Goal: Task Accomplishment & Management: Manage account settings

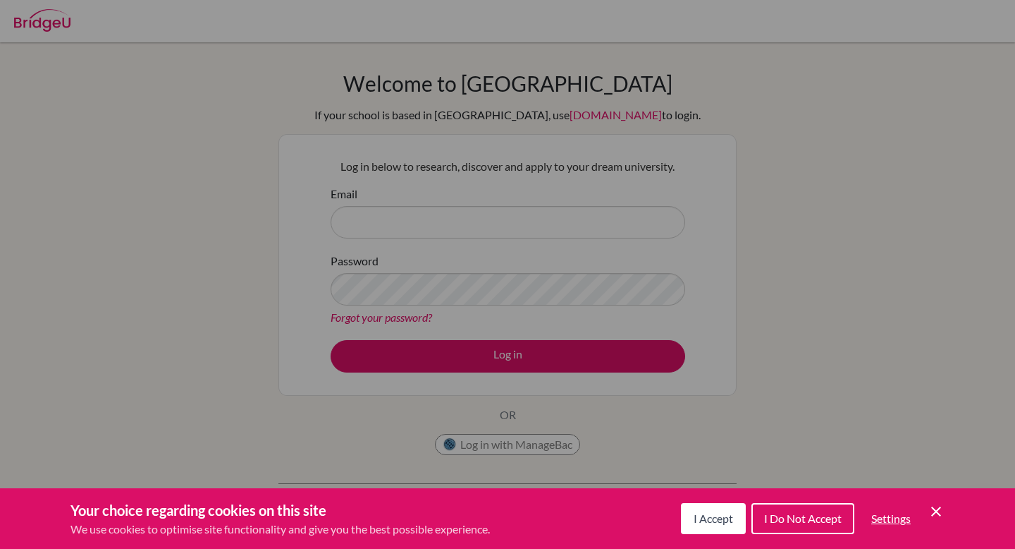
click at [402, 137] on div "Cookie Preferences" at bounding box center [507, 274] width 1015 height 549
click at [421, 219] on div "Cookie Preferences" at bounding box center [507, 274] width 1015 height 549
click at [694, 520] on span "I Accept" at bounding box center [713, 517] width 39 height 13
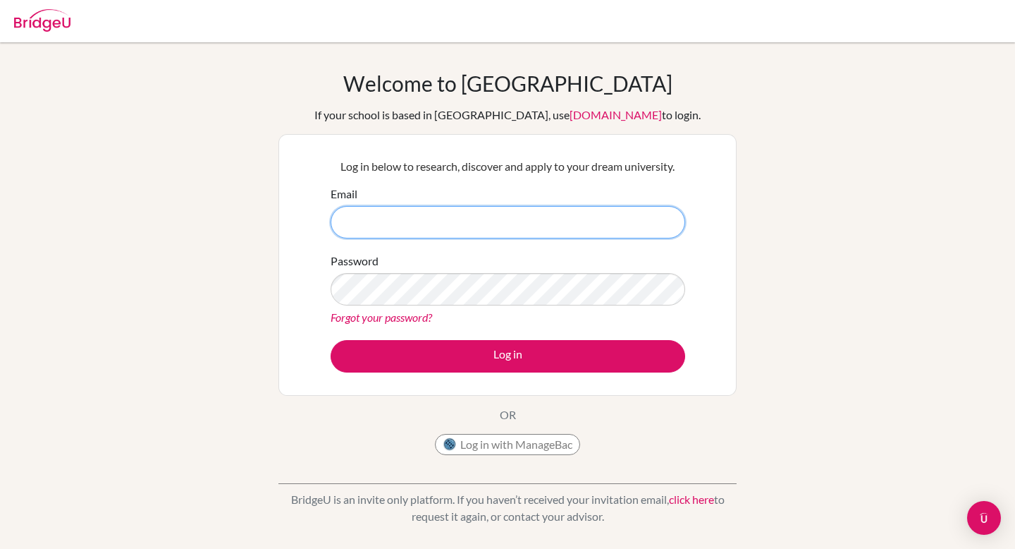
click at [532, 219] on input "Email" at bounding box center [508, 222] width 355 height 32
type input "glorialai"
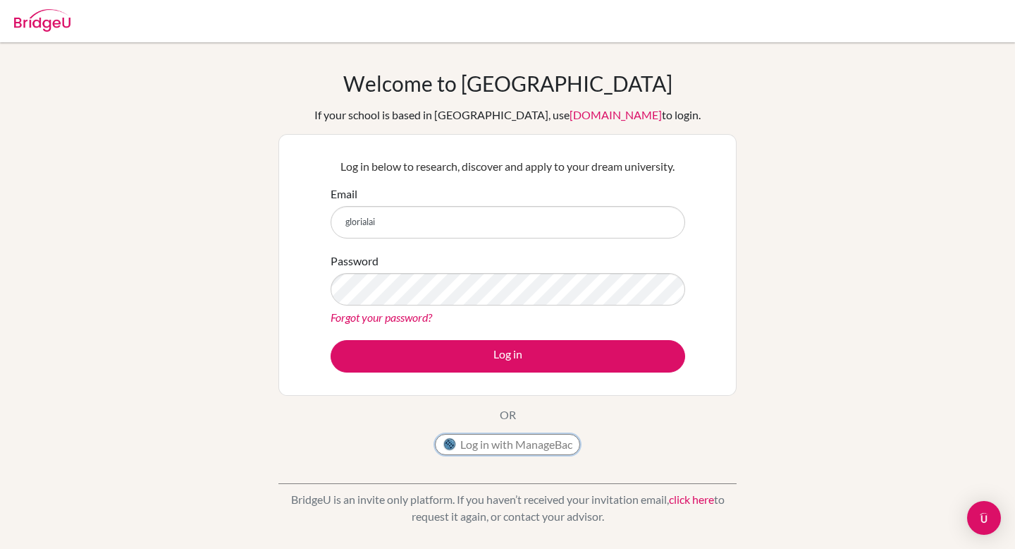
click at [549, 443] on button "Log in with ManageBac" at bounding box center [507, 444] width 145 height 21
type input "[PERSON_NAME][EMAIL_ADDRESS][PERSON_NAME][DOMAIN_NAME]"
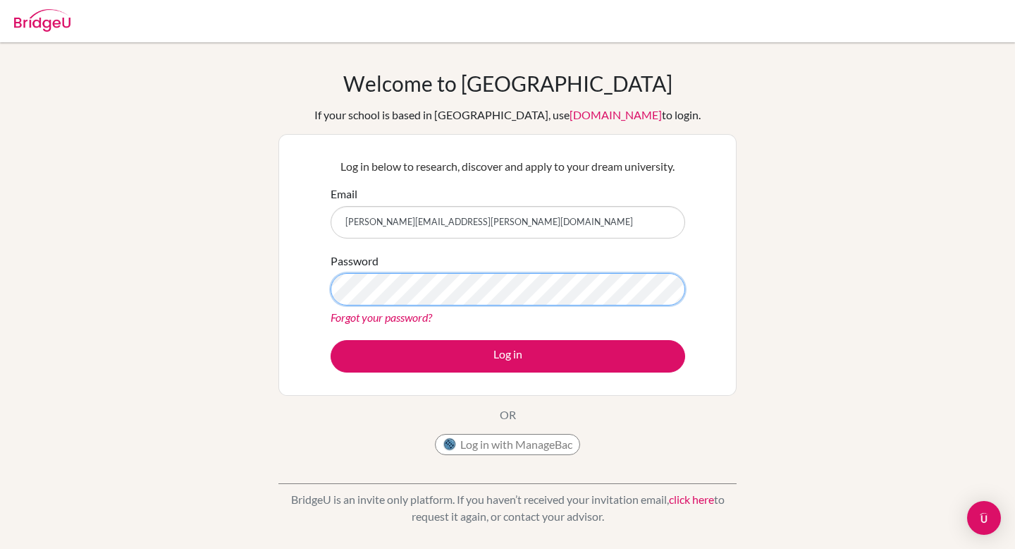
click at [331, 340] on button "Log in" at bounding box center [508, 356] width 355 height 32
